Goal: Information Seeking & Learning: Compare options

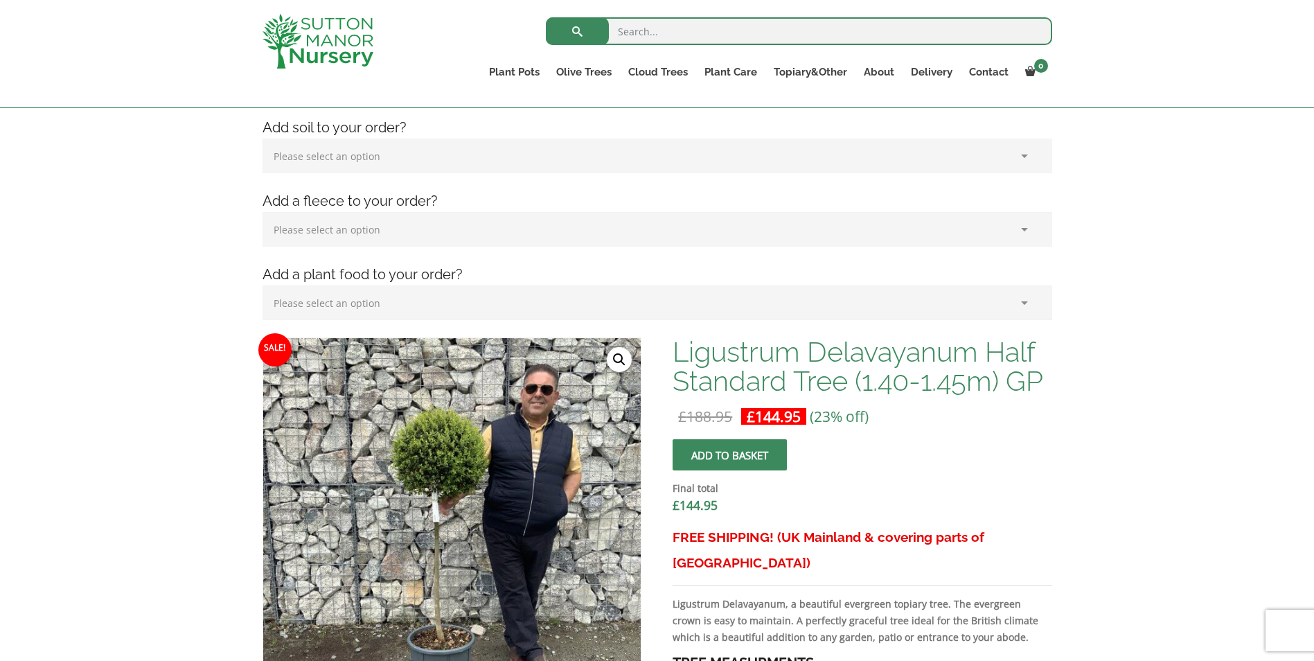
scroll to position [208, 0]
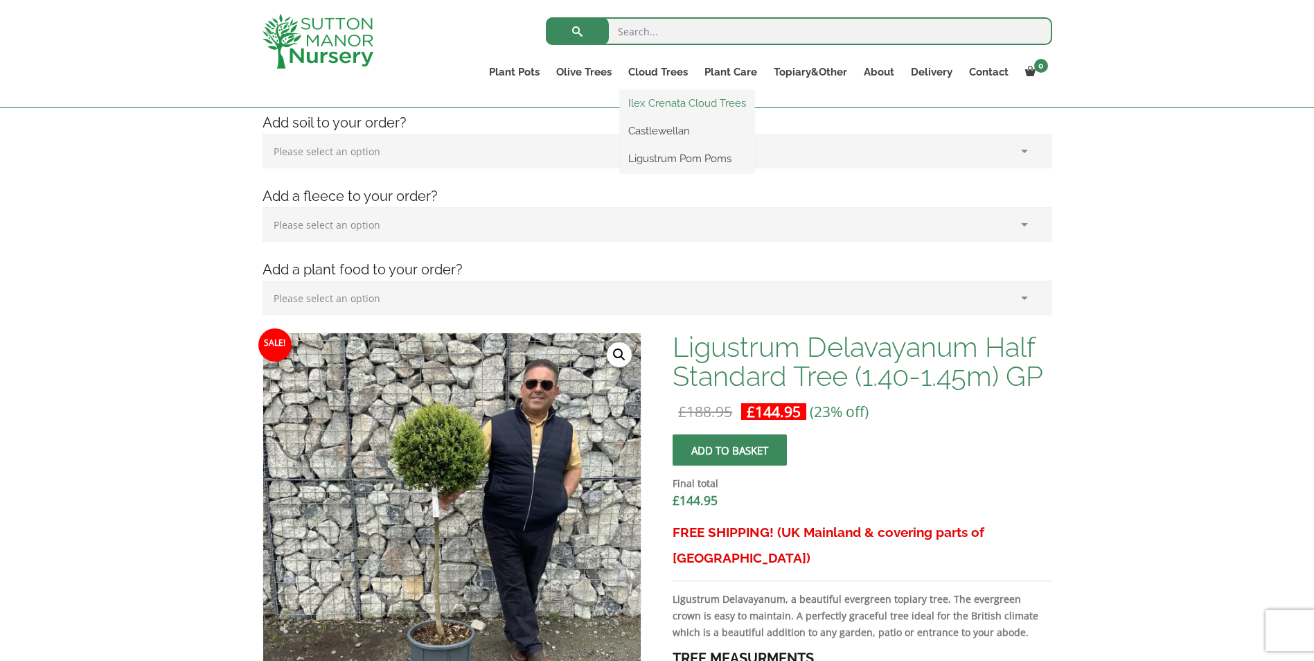
click at [652, 107] on link "Ilex Crenata Cloud Trees" at bounding box center [687, 103] width 134 height 21
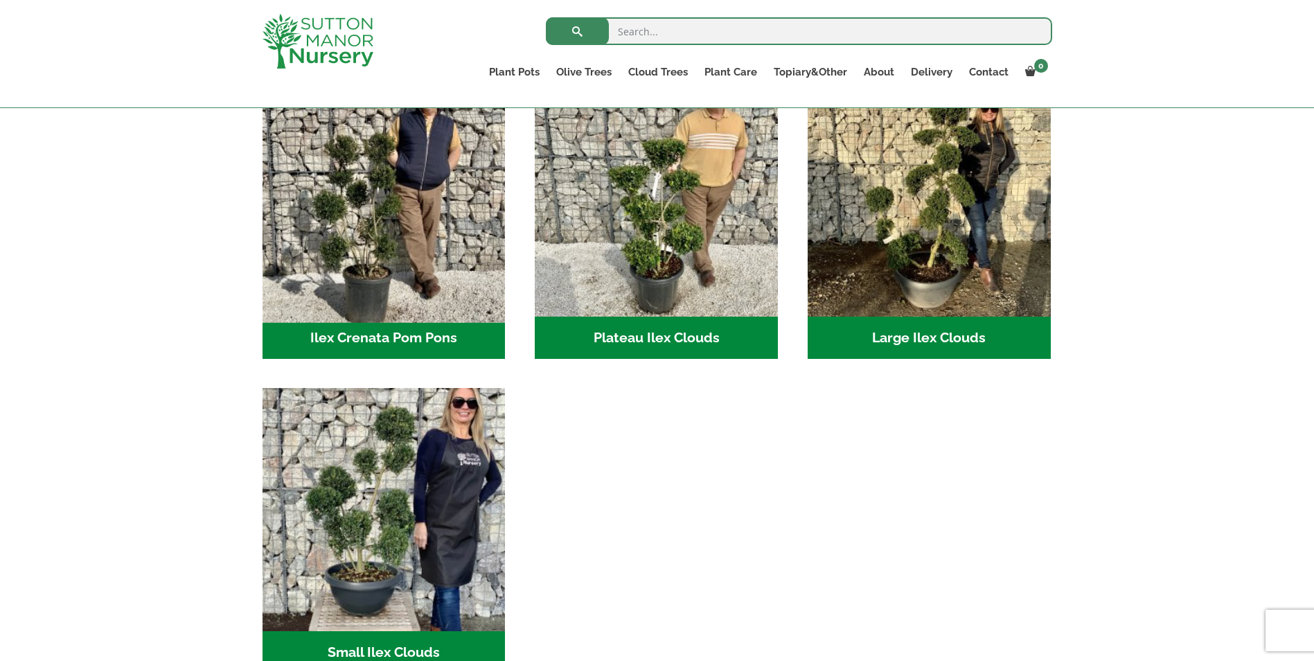
scroll to position [346, 0]
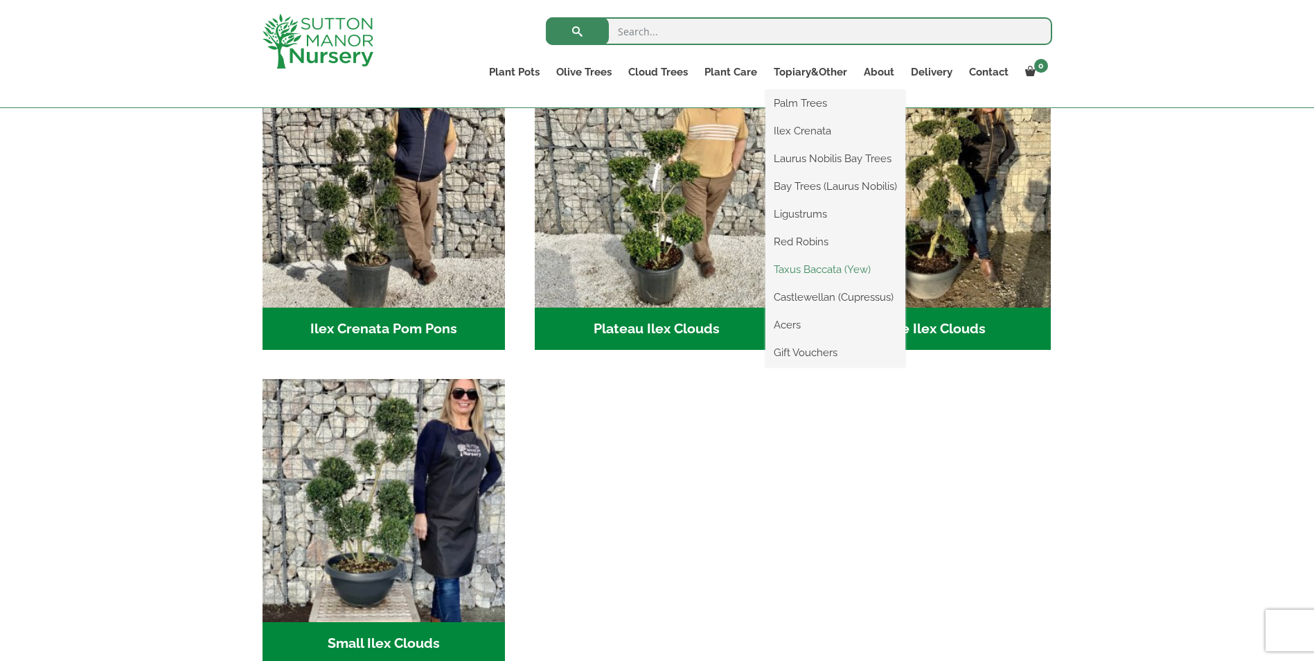
click at [810, 271] on link "Taxus Baccata (Yew)" at bounding box center [835, 269] width 140 height 21
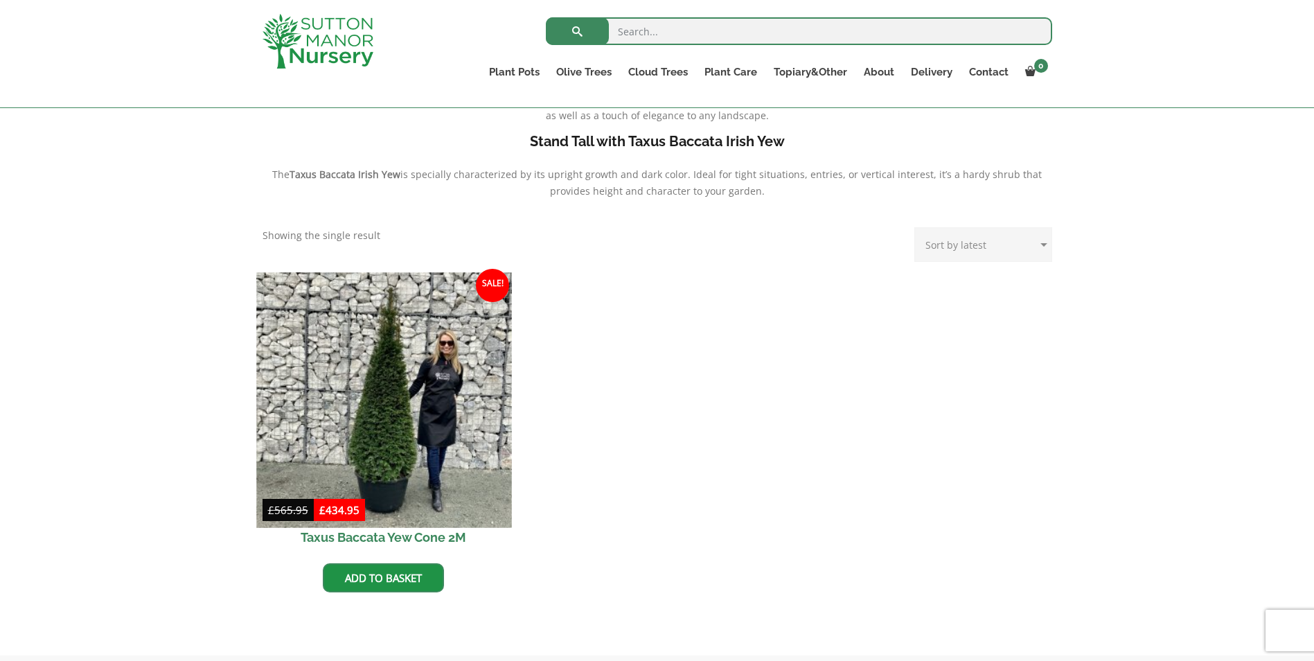
scroll to position [554, 0]
